Goal: Navigation & Orientation: Find specific page/section

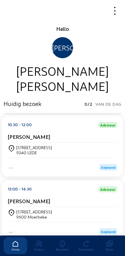
click at [61, 240] on icon at bounding box center [63, 243] width 24 height 7
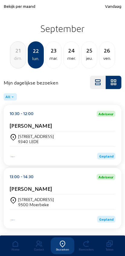
click at [20, 197] on div "[STREET_ADDRESS]" at bounding box center [63, 201] width 106 height 15
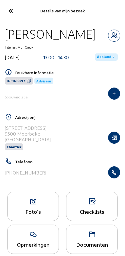
click at [115, 175] on icon "button" at bounding box center [113, 172] width 11 height 6
click at [9, 17] on cam-font-icon at bounding box center [11, 11] width 14 height 14
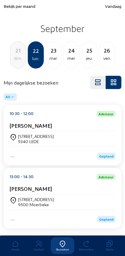
click at [14, 8] on span "Bekijk per maand" at bounding box center [20, 6] width 32 height 5
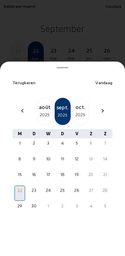
click at [20, 107] on mat-icon "chevron_left" at bounding box center [22, 110] width 7 height 7
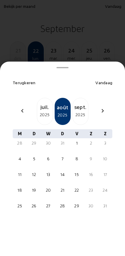
click at [20, 107] on mat-icon "chevron_left" at bounding box center [22, 110] width 7 height 7
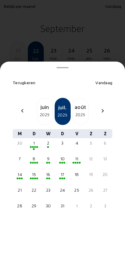
click at [16, 98] on div "chevron_left juin 2025 juil. 2025 août 2025 chevron_right" at bounding box center [62, 111] width 107 height 27
click at [25, 107] on mat-icon "chevron_left" at bounding box center [22, 110] width 7 height 7
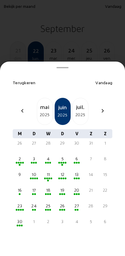
click at [64, 203] on div "26" at bounding box center [62, 206] width 9 height 6
